Goal: Transaction & Acquisition: Purchase product/service

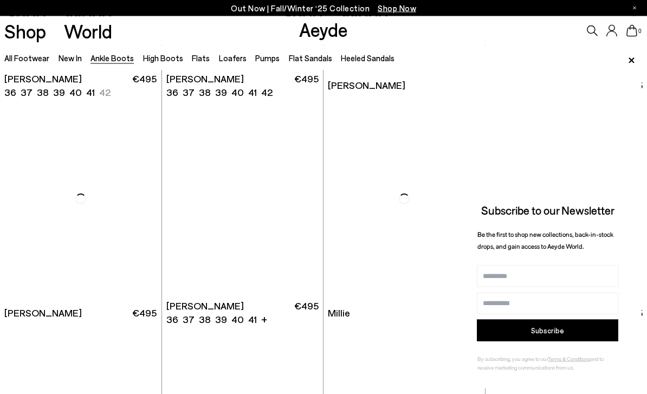
scroll to position [1562, 0]
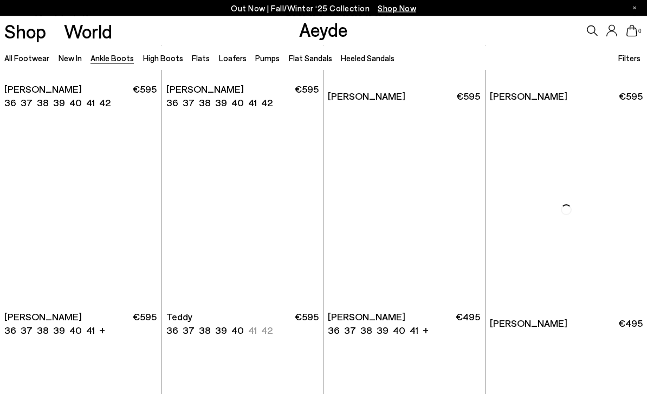
scroll to position [2913, 0]
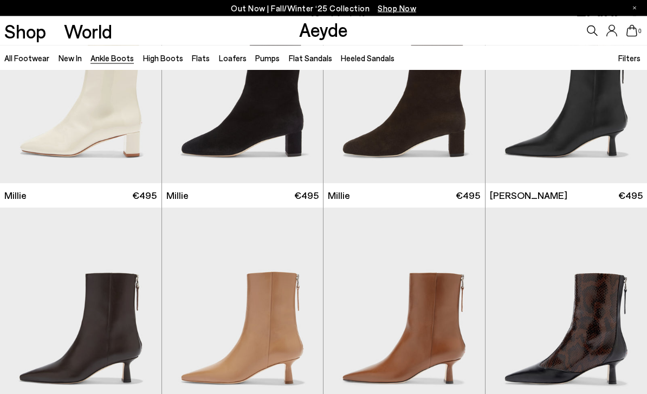
scroll to position [1906, 0]
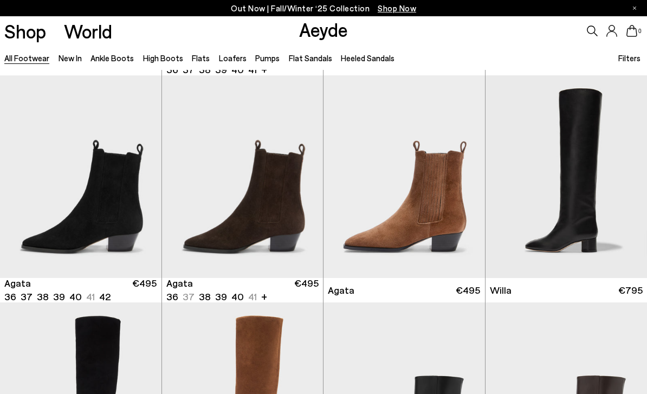
scroll to position [257, 0]
